Goal: Task Accomplishment & Management: Complete application form

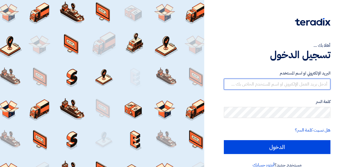
click at [260, 89] on input "text" at bounding box center [277, 83] width 106 height 11
type input "info@electroelfady.com"
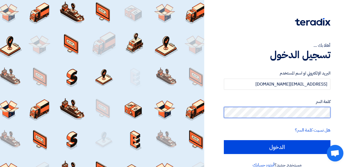
click at [224, 140] on input "الدخول" at bounding box center [277, 147] width 106 height 14
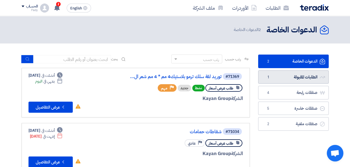
click at [287, 79] on link "الطلبات المقبولة الطلبات المقبولة 1" at bounding box center [293, 77] width 70 height 14
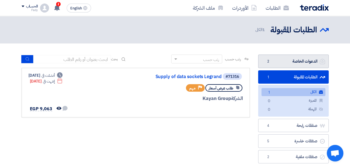
click at [285, 64] on link "الدعوات الخاصة الدعوات الخاصة 2" at bounding box center [293, 61] width 70 height 14
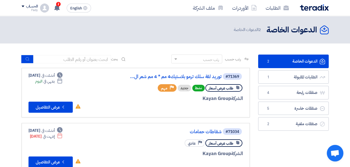
click at [166, 77] on link "توريد لفة سلك ترمو بلاستيك4 مم * 4 مم شعر ال..." at bounding box center [166, 76] width 111 height 5
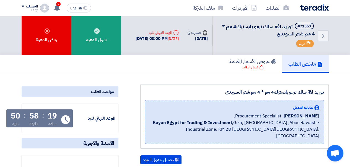
click at [98, 35] on div "قبول الدعوه" at bounding box center [96, 35] width 50 height 39
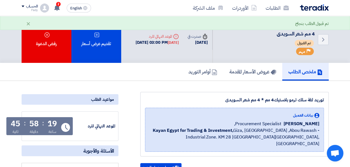
scroll to position [55, 0]
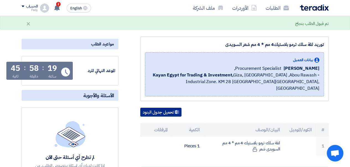
click at [158, 108] on button "تحميل جدول البنود" at bounding box center [160, 112] width 41 height 9
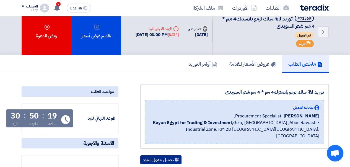
scroll to position [0, 0]
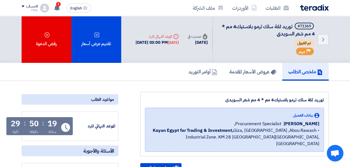
click at [101, 32] on div "تقديم عرض أسعار" at bounding box center [96, 39] width 50 height 47
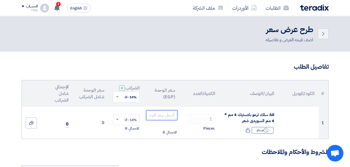
click at [162, 118] on input "number" at bounding box center [161, 115] width 31 height 10
type input "13120"
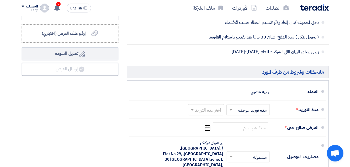
scroll to position [249, 0]
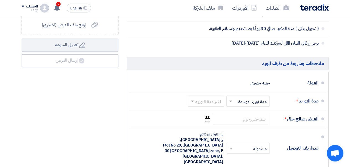
click at [190, 104] on span at bounding box center [191, 101] width 7 height 6
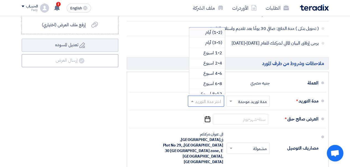
click at [214, 34] on span "(1-2) أيام" at bounding box center [213, 32] width 17 height 7
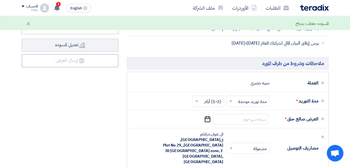
click at [209, 124] on icon "Pick a date" at bounding box center [206, 119] width 7 height 10
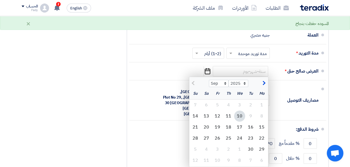
scroll to position [304, 0]
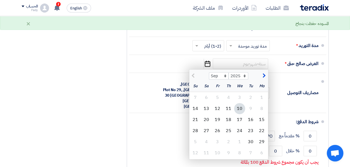
click at [217, 155] on div "10" at bounding box center [217, 152] width 11 height 11
type input "10/10/2025"
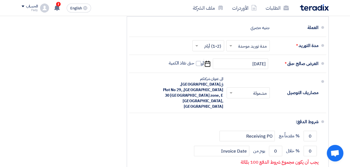
scroll to position [332, 0]
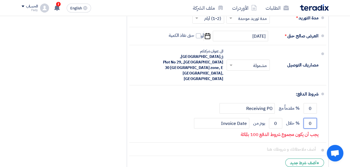
drag, startPoint x: 313, startPoint y: 107, endPoint x: 292, endPoint y: 111, distance: 20.5
click at [292, 116] on div "0 % خلال 0 يوم من Invoice Date" at bounding box center [225, 123] width 185 height 15
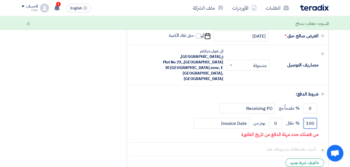
type input "100"
drag, startPoint x: 279, startPoint y: 111, endPoint x: 264, endPoint y: 111, distance: 14.9
click at [264, 116] on div "100 % خلال 0 يوم من Invoice Date" at bounding box center [225, 123] width 185 height 15
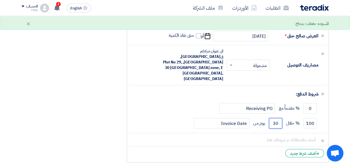
type input "30"
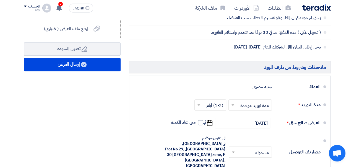
scroll to position [249, 0]
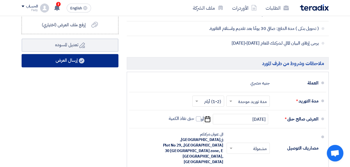
click at [70, 67] on button "إرسال العرض" at bounding box center [70, 60] width 97 height 13
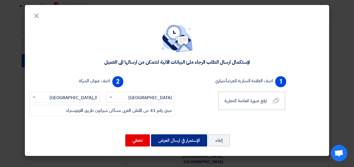
click at [176, 141] on button "الإستمرار في ارسال العرض" at bounding box center [179, 140] width 56 height 12
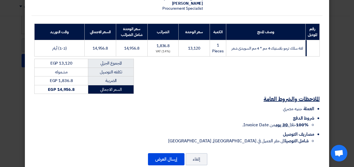
scroll to position [82, 0]
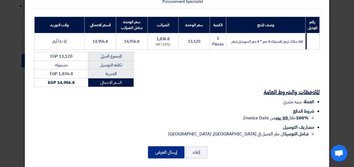
click at [167, 146] on button "إرسال العرض" at bounding box center [166, 152] width 36 height 12
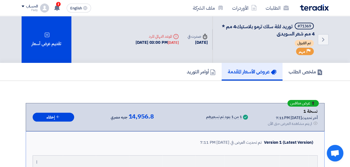
click at [310, 8] on img at bounding box center [314, 7] width 29 height 6
